Goal: Information Seeking & Learning: Learn about a topic

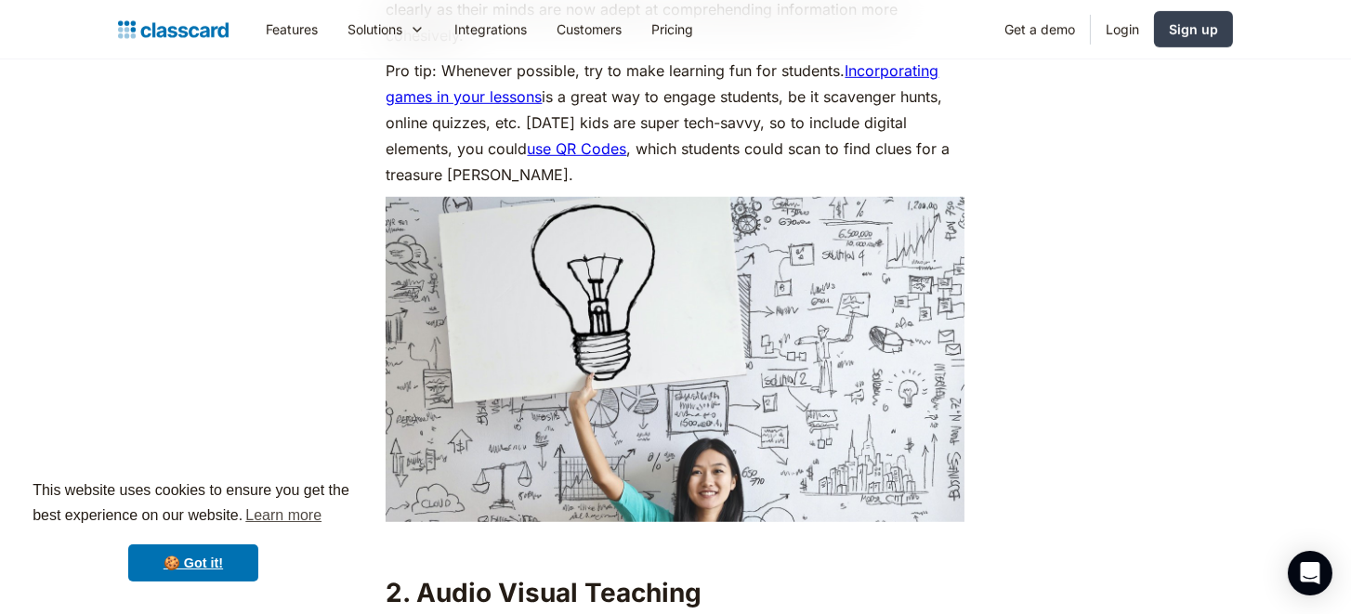
scroll to position [1942, 0]
click at [599, 144] on link "use QR Codes" at bounding box center [576, 147] width 99 height 19
click at [922, 62] on link "Incorporating games in your lessons" at bounding box center [662, 81] width 553 height 45
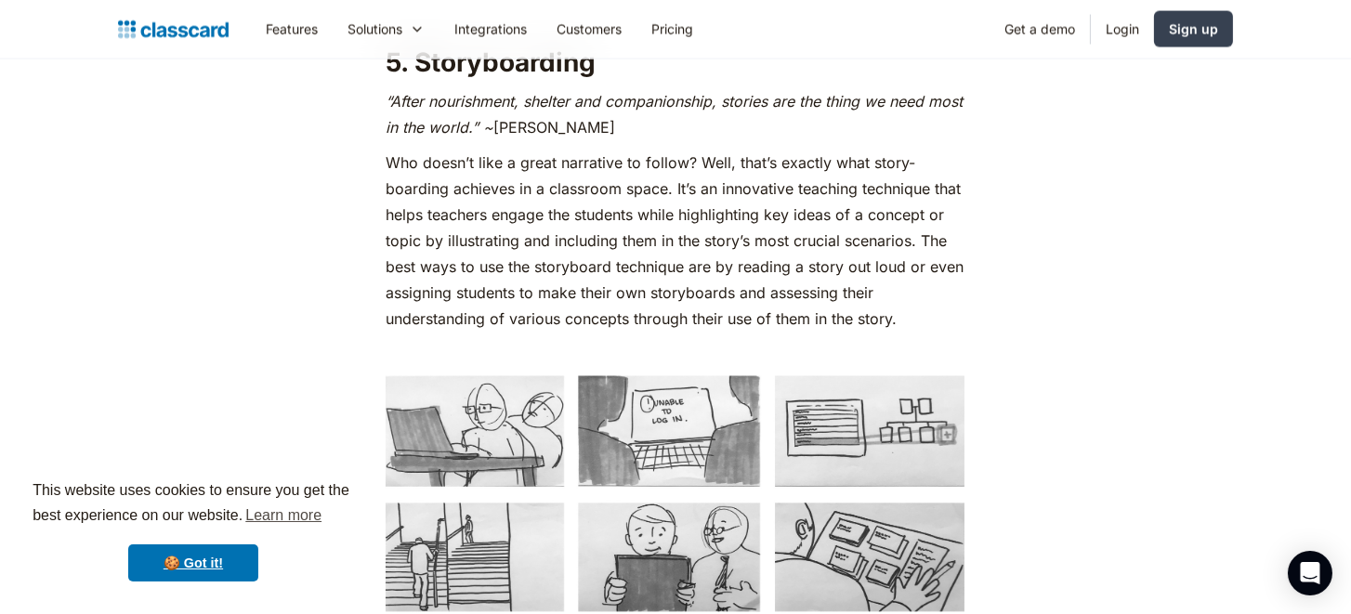
scroll to position [4188, 0]
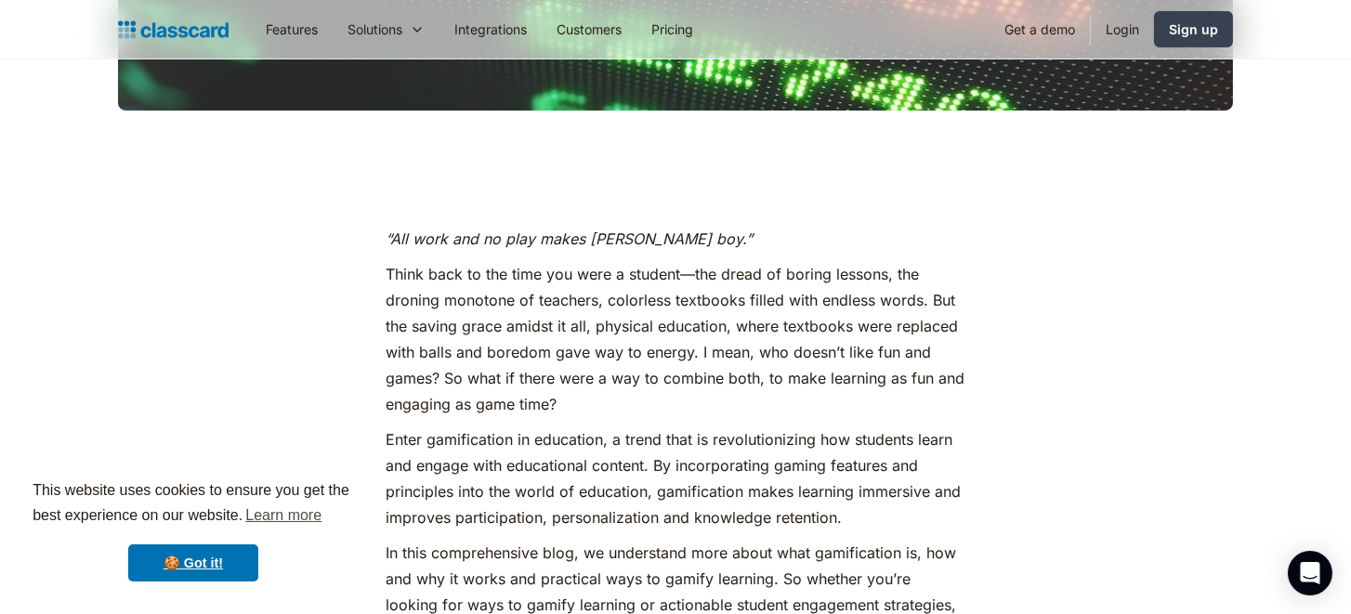
scroll to position [491, 0]
